Goal: Check status

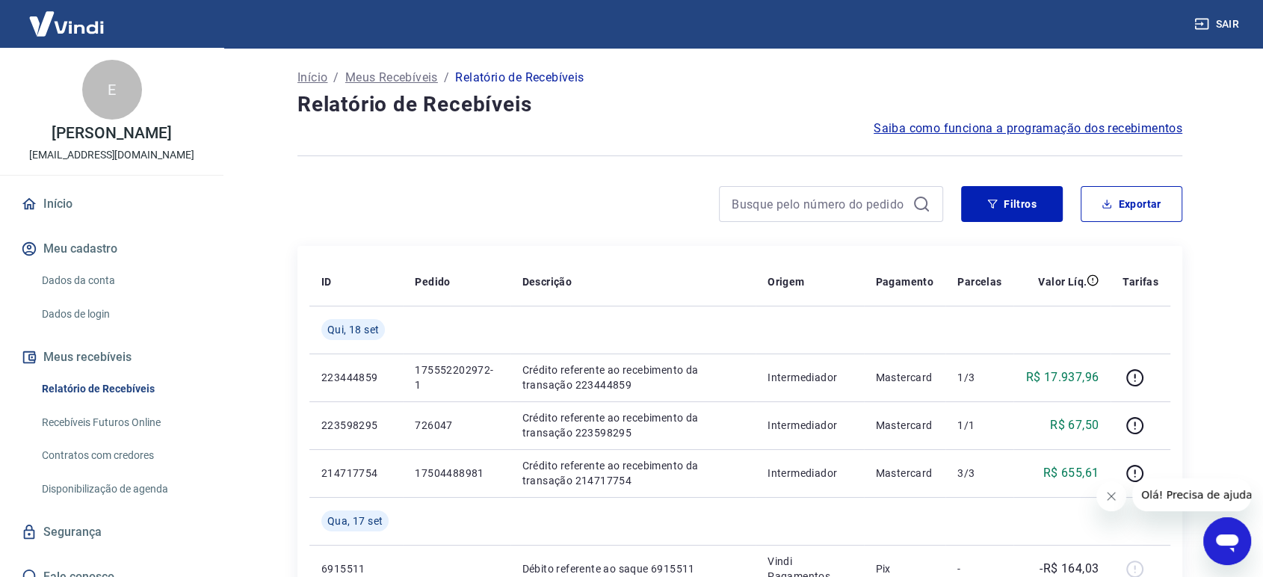
drag, startPoint x: 1209, startPoint y: 358, endPoint x: 1199, endPoint y: 365, distance: 12.9
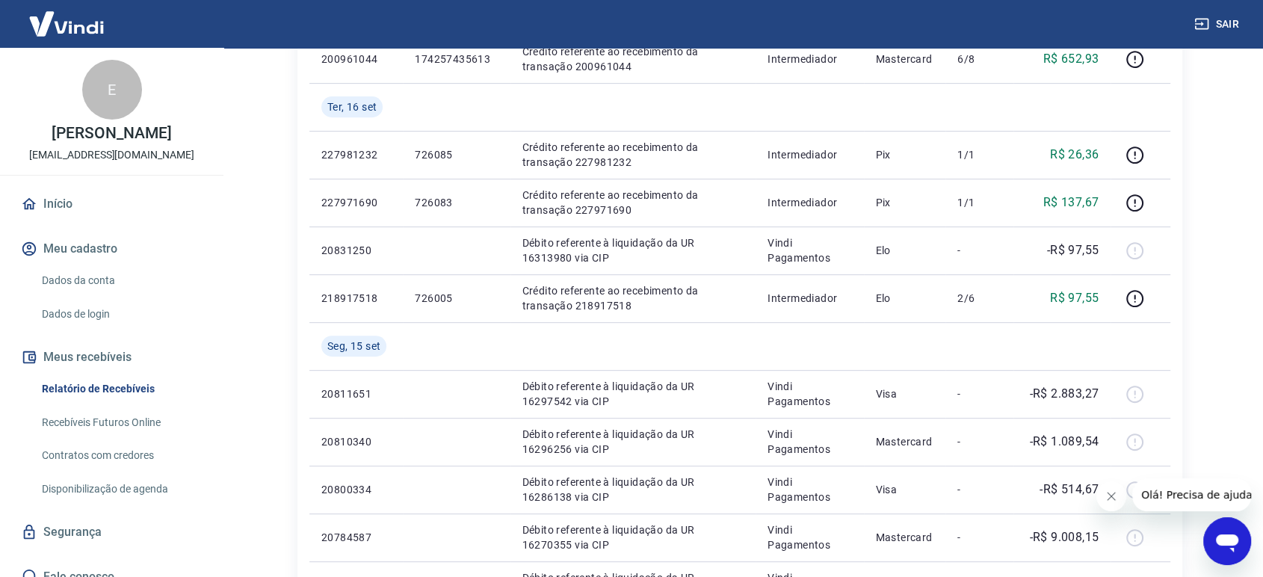
scroll to position [587, 0]
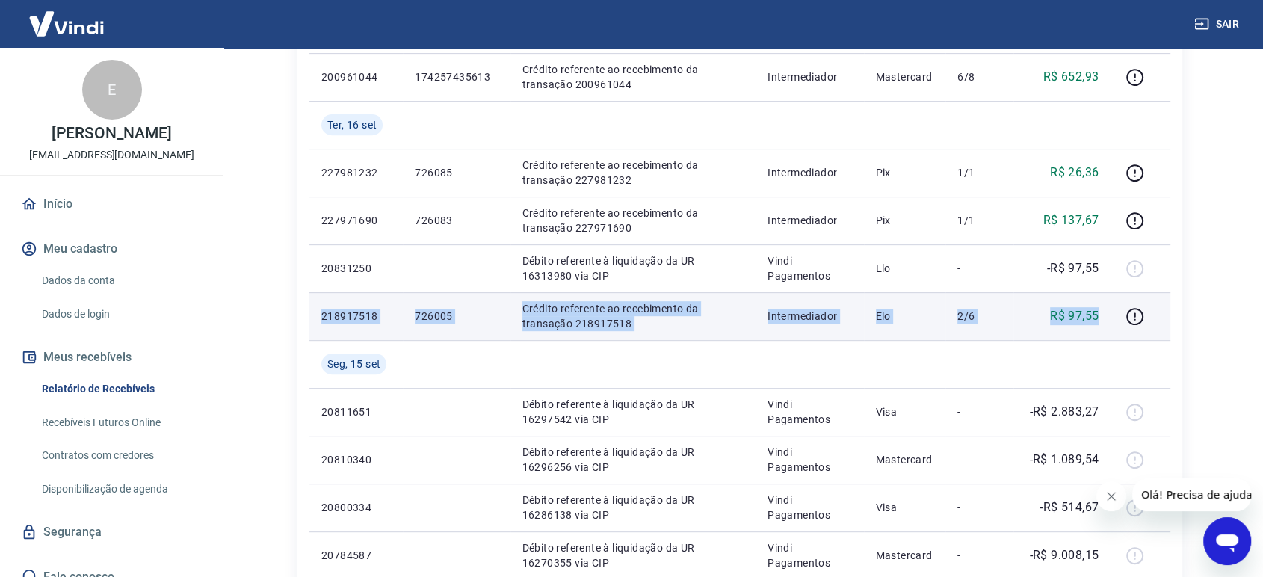
drag, startPoint x: 322, startPoint y: 315, endPoint x: 1101, endPoint y: 315, distance: 779.4
click at [1101, 315] on tr "218917518 726005 Crédito referente ao recebimento da transação 218917518 Interm…" at bounding box center [739, 316] width 861 height 48
copy tr "218917518 726005 Crédito referente ao recebimento da transação 218917518 Interm…"
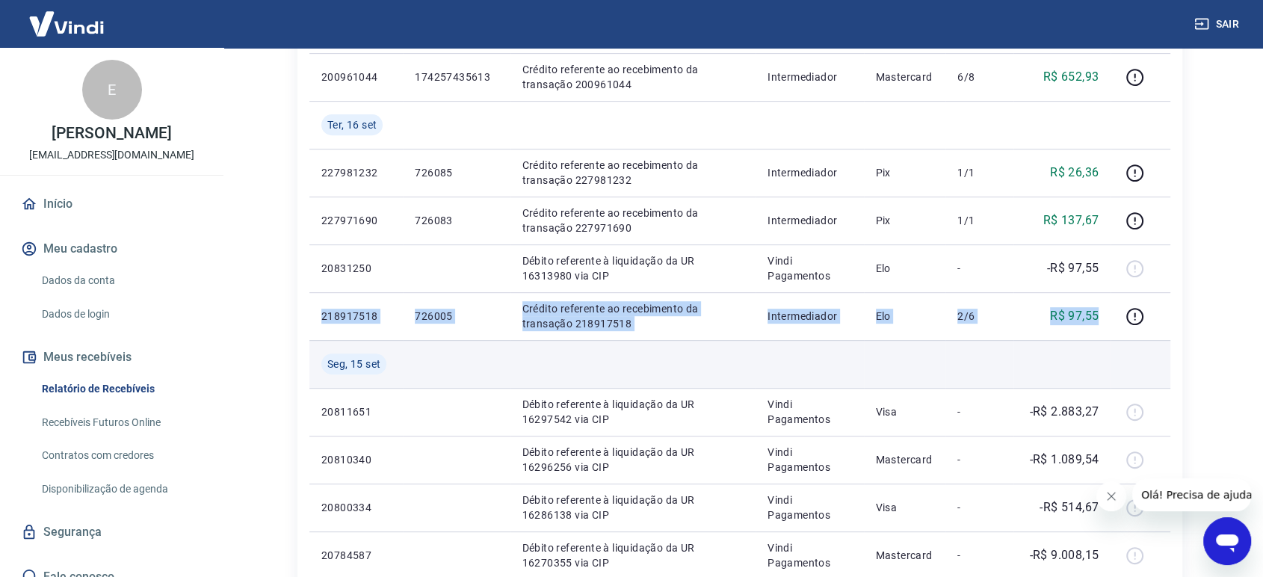
drag, startPoint x: 533, startPoint y: 369, endPoint x: 453, endPoint y: 351, distance: 81.9
click at [533, 369] on td at bounding box center [633, 364] width 246 height 48
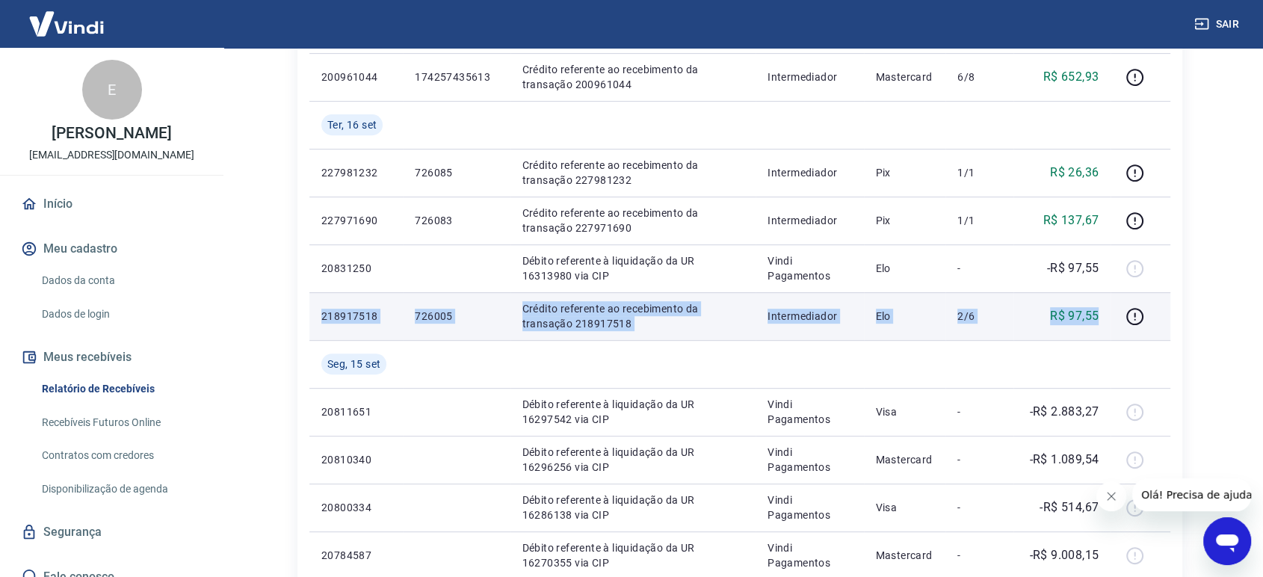
drag, startPoint x: 323, startPoint y: 312, endPoint x: 1097, endPoint y: 309, distance: 774.1
click at [1097, 309] on tr "218917518 726005 Crédito referente ao recebimento da transação 218917518 Interm…" at bounding box center [739, 316] width 861 height 48
copy tr "218917518 726005 Crédito referente ao recebimento da transação 218917518 Interm…"
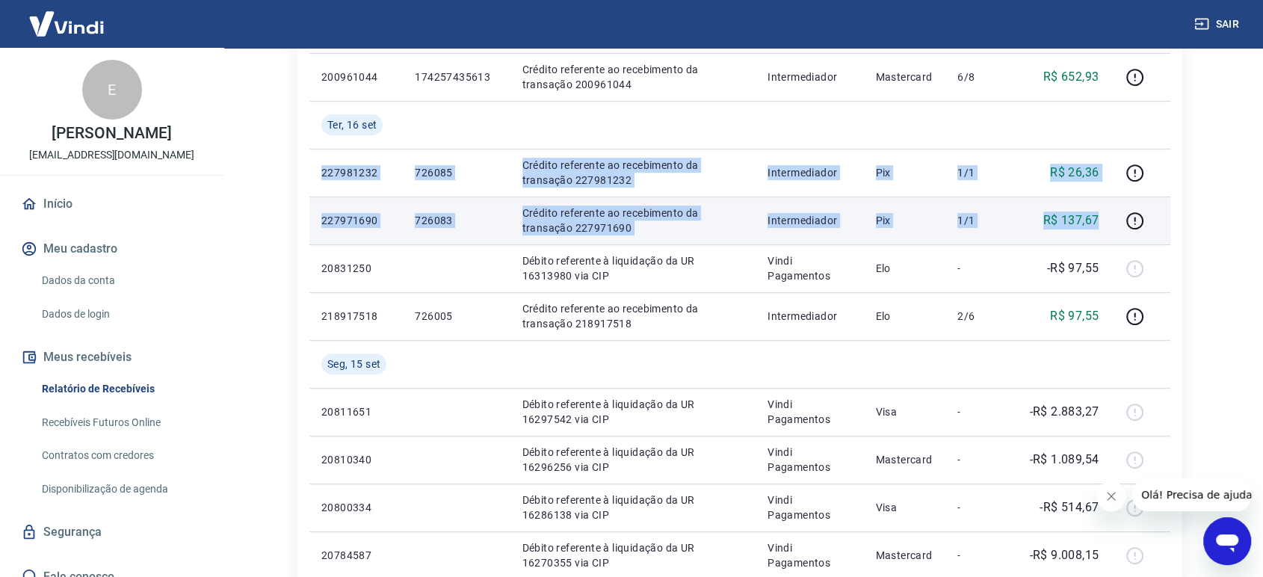
drag, startPoint x: 319, startPoint y: 172, endPoint x: 1100, endPoint y: 211, distance: 781.8
click at [1100, 211] on tbody "[DATE] 223444859 175552202972-1 Crédito referente ao recebimento da transação 2…" at bounding box center [739, 316] width 861 height 1196
copy tbody "227981232 726085 Crédito referente ao recebimento da transação 227981232 Interm…"
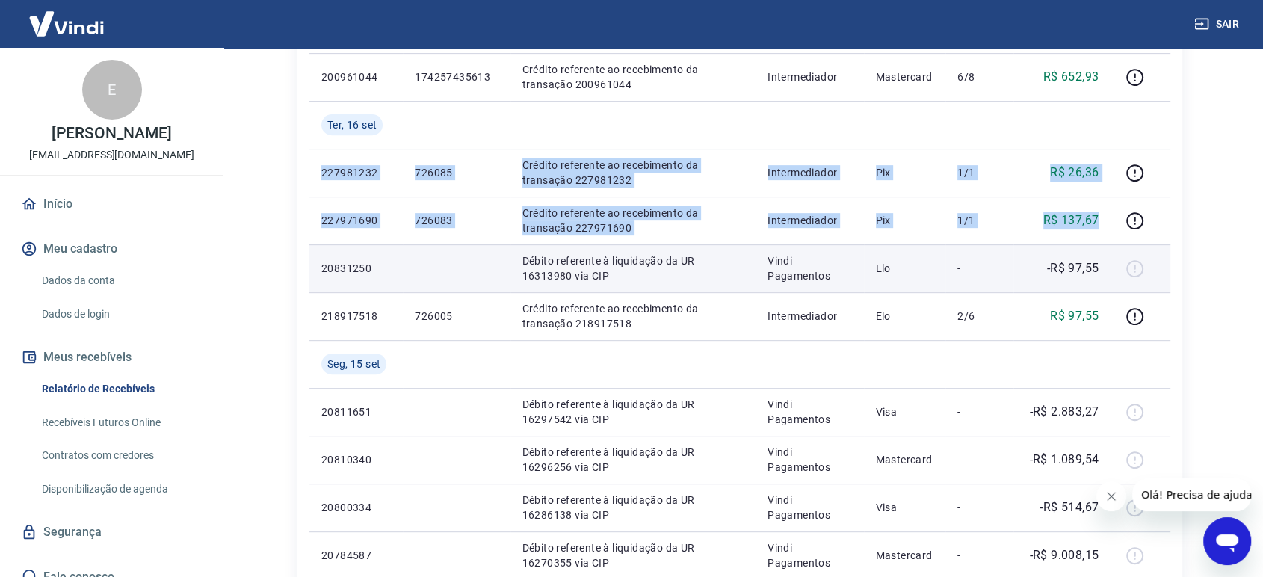
click at [550, 256] on p "Débito referente à liquidação da UR 16313980 via CIP" at bounding box center [633, 268] width 222 height 30
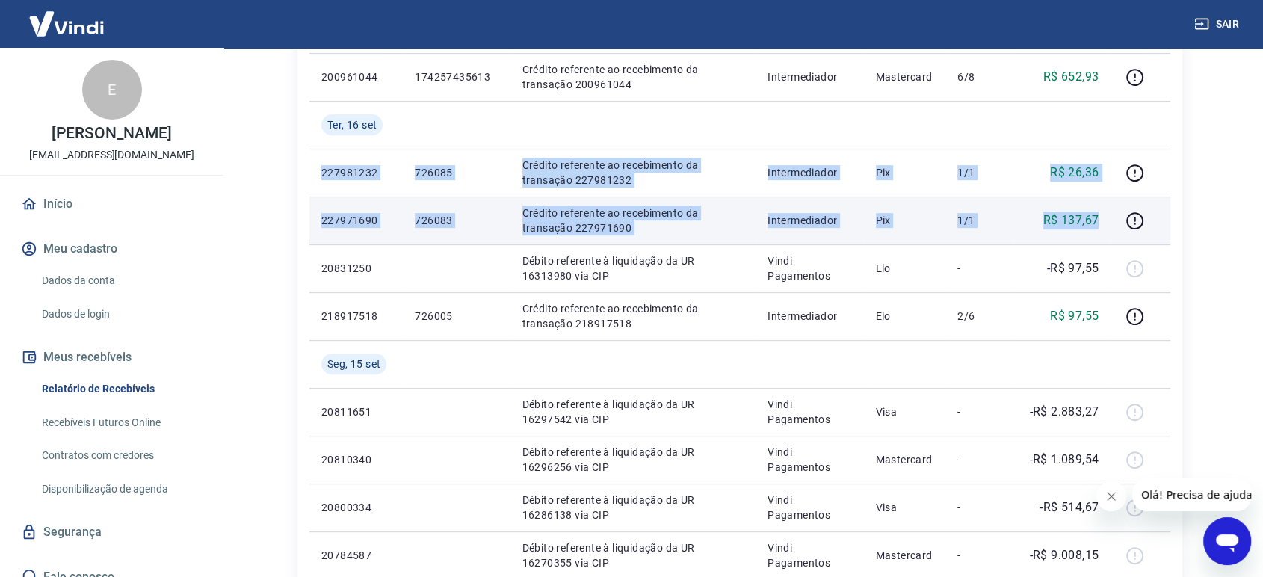
drag, startPoint x: 321, startPoint y: 171, endPoint x: 1106, endPoint y: 219, distance: 786.8
click at [1106, 219] on tbody "[DATE] 223444859 175552202972-1 Crédito referente ao recebimento da transação 2…" at bounding box center [739, 316] width 861 height 1196
copy tbody "227981232 726085 Crédito referente ao recebimento da transação 227981232 Interm…"
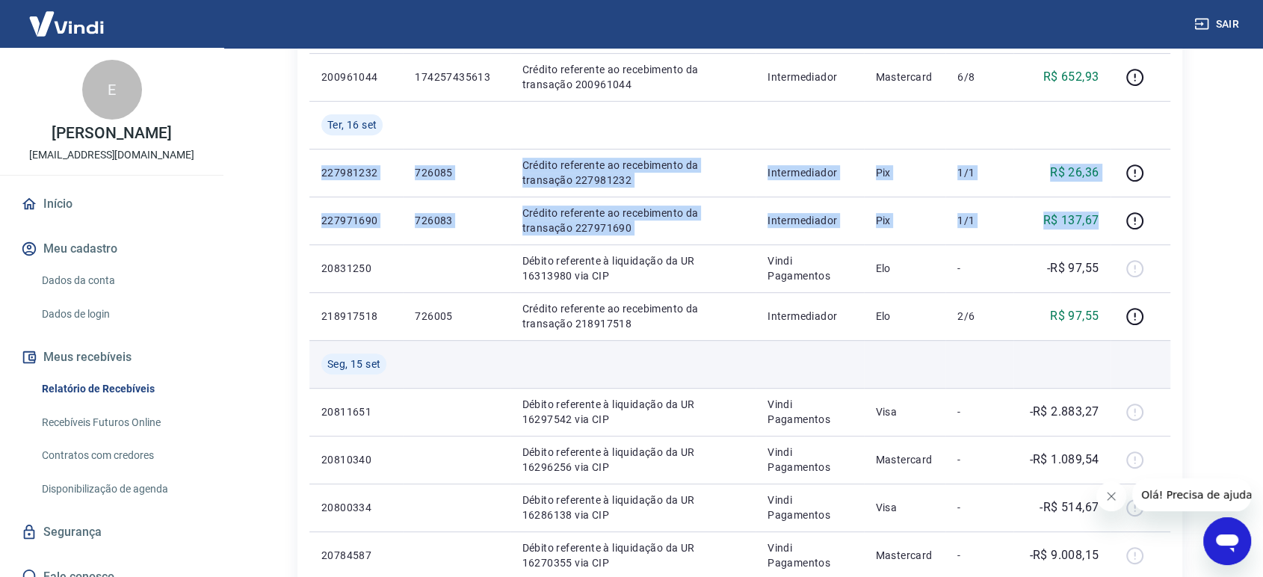
click at [676, 359] on td at bounding box center [633, 364] width 246 height 48
